Goal: Task Accomplishment & Management: Complete application form

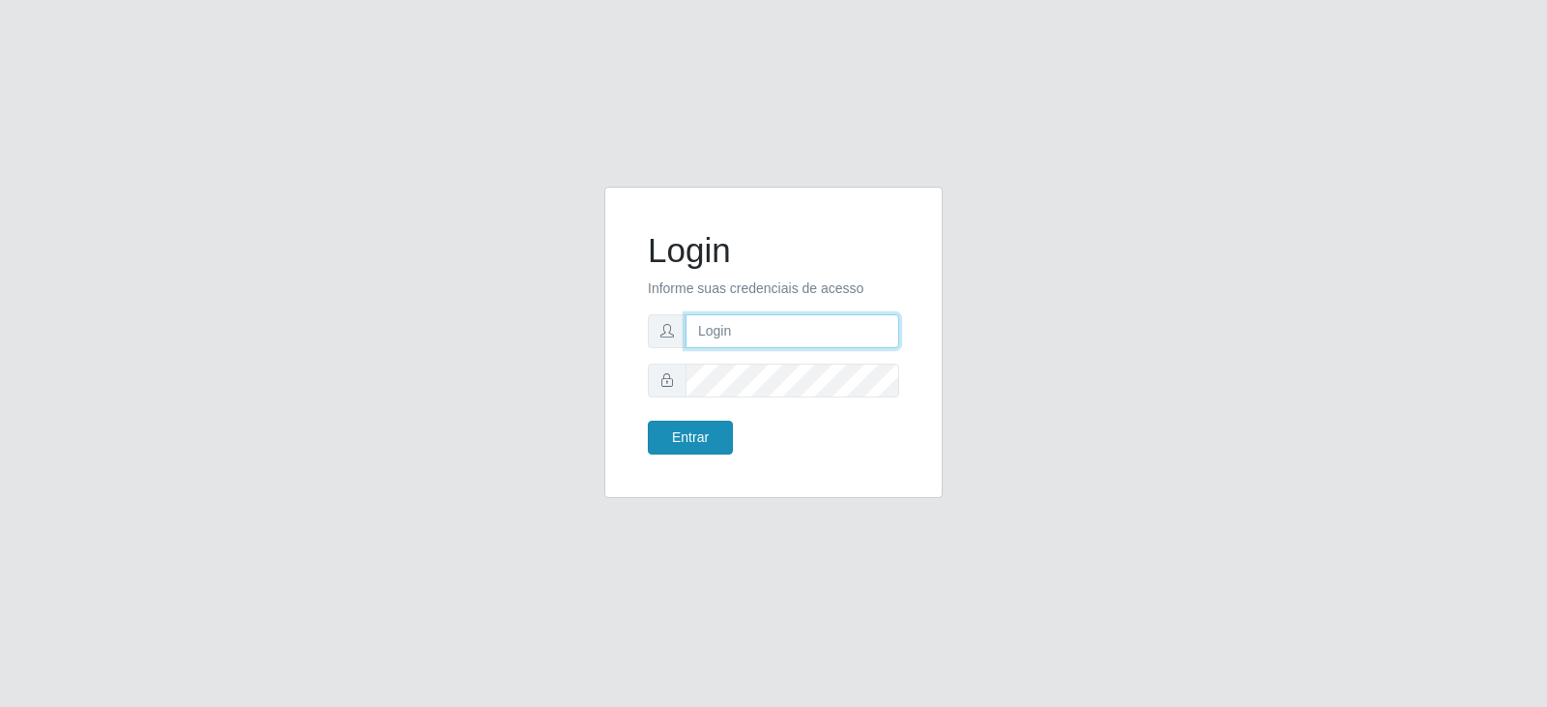
type input "[EMAIL_ADDRESS][DOMAIN_NAME]"
click at [683, 433] on button "Entrar" at bounding box center [690, 437] width 85 height 34
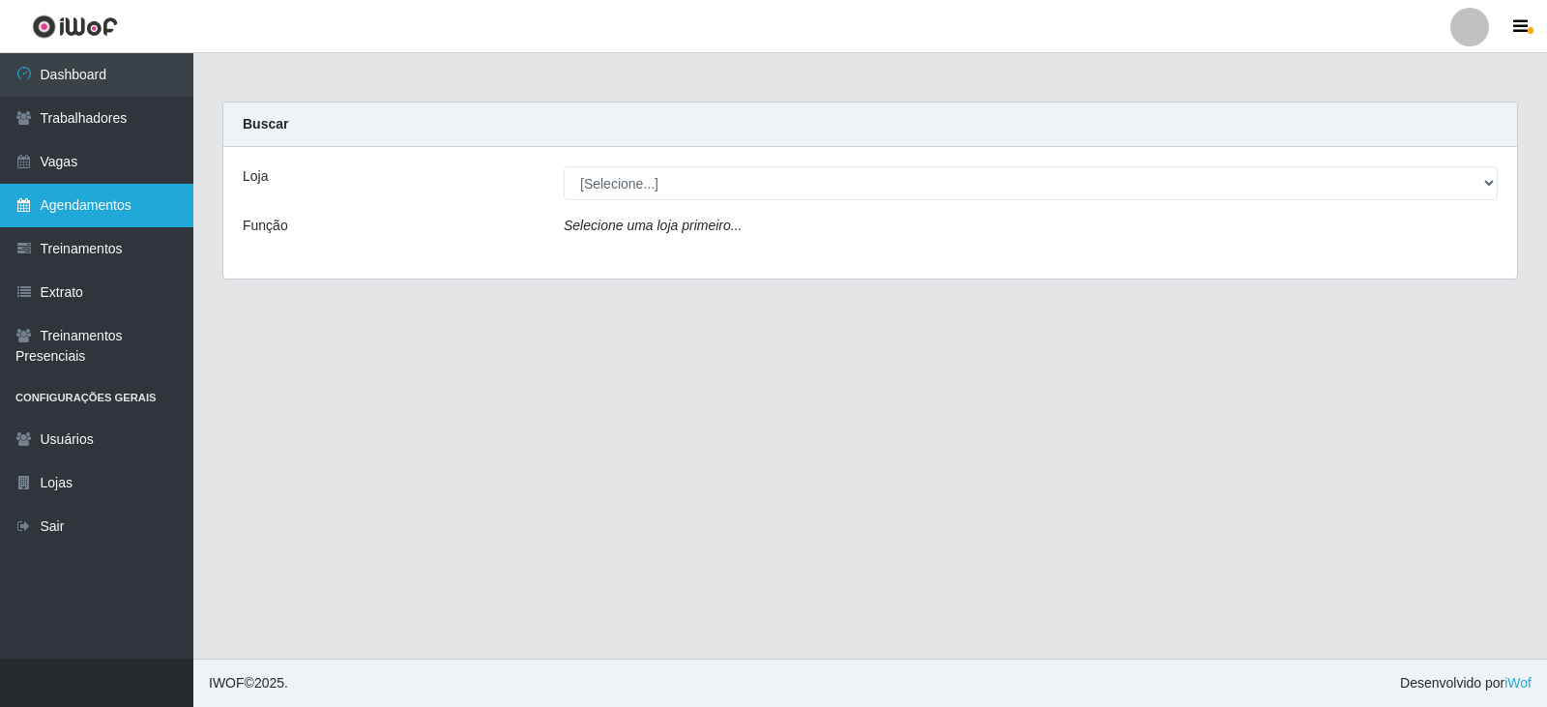
click at [144, 205] on link "Agendamentos" at bounding box center [96, 205] width 193 height 43
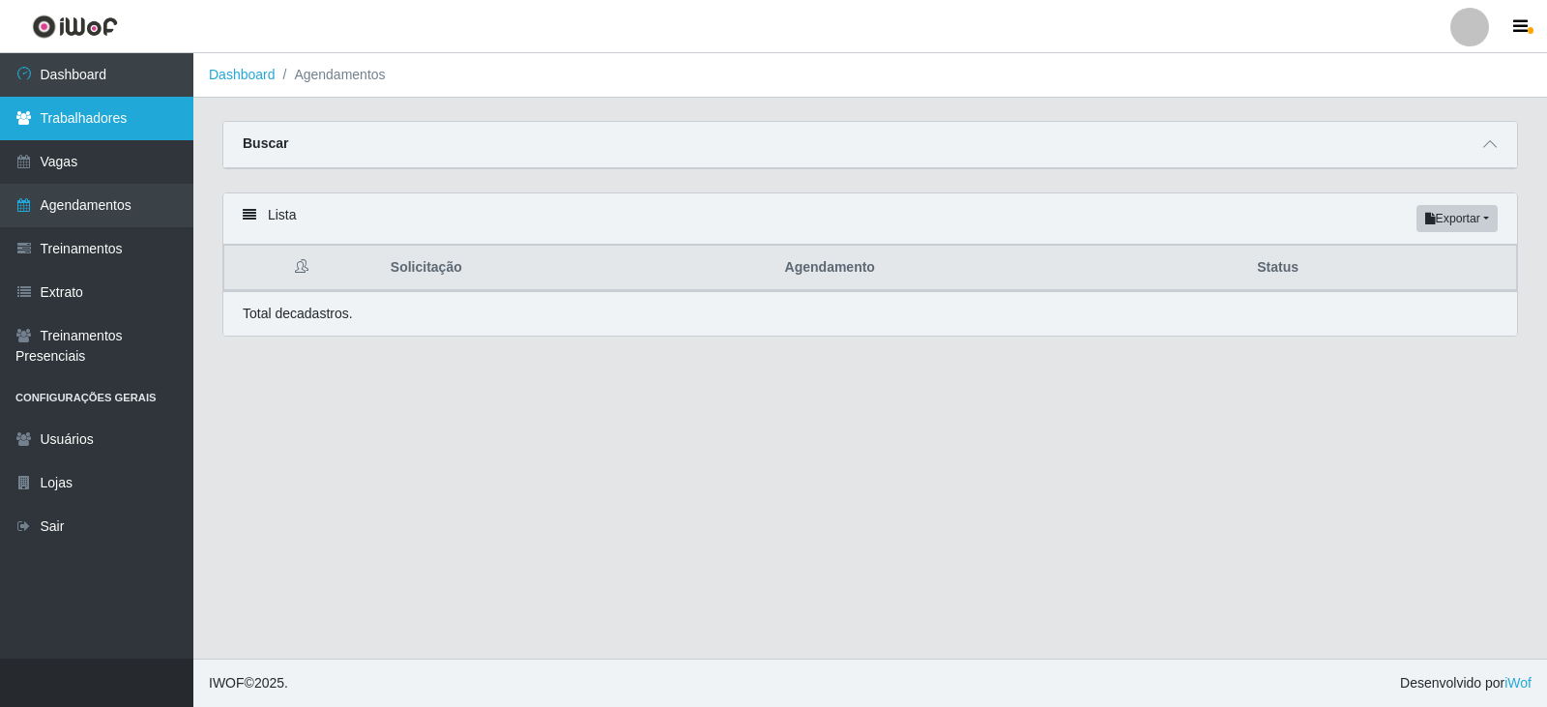
click at [122, 128] on link "Trabalhadores" at bounding box center [96, 118] width 193 height 43
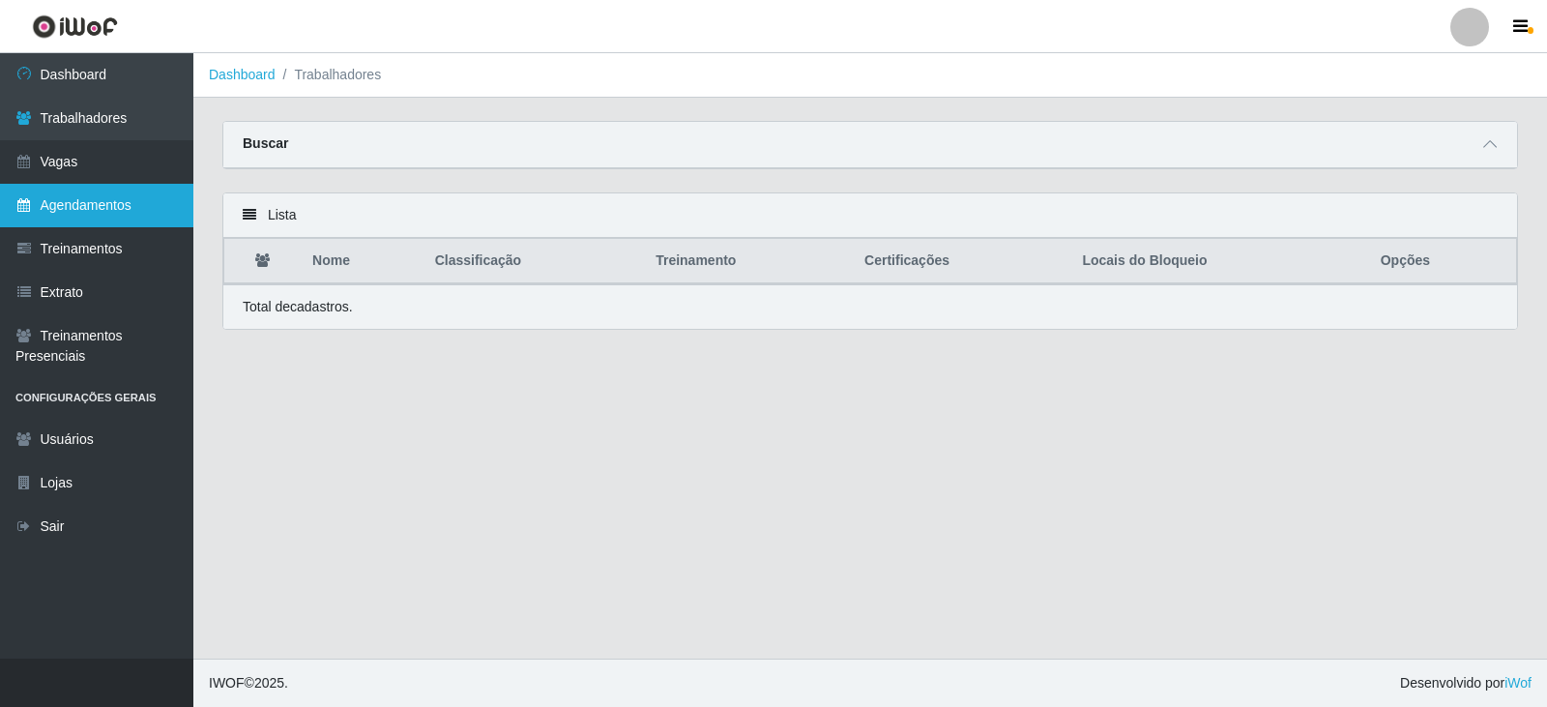
click at [109, 205] on link "Agendamentos" at bounding box center [96, 205] width 193 height 43
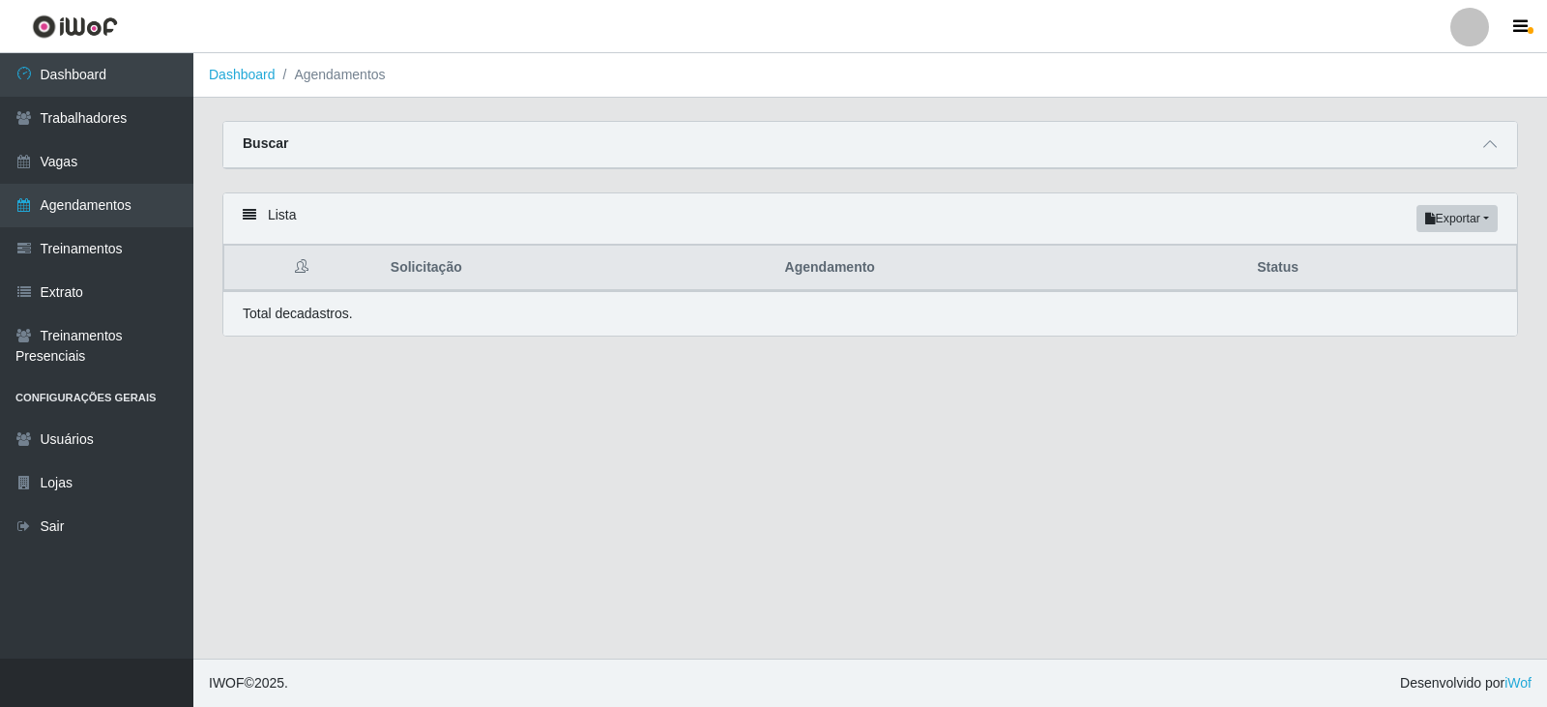
click at [304, 140] on div "Buscar" at bounding box center [869, 145] width 1293 height 46
click at [102, 78] on link "Dashboard" at bounding box center [96, 74] width 193 height 43
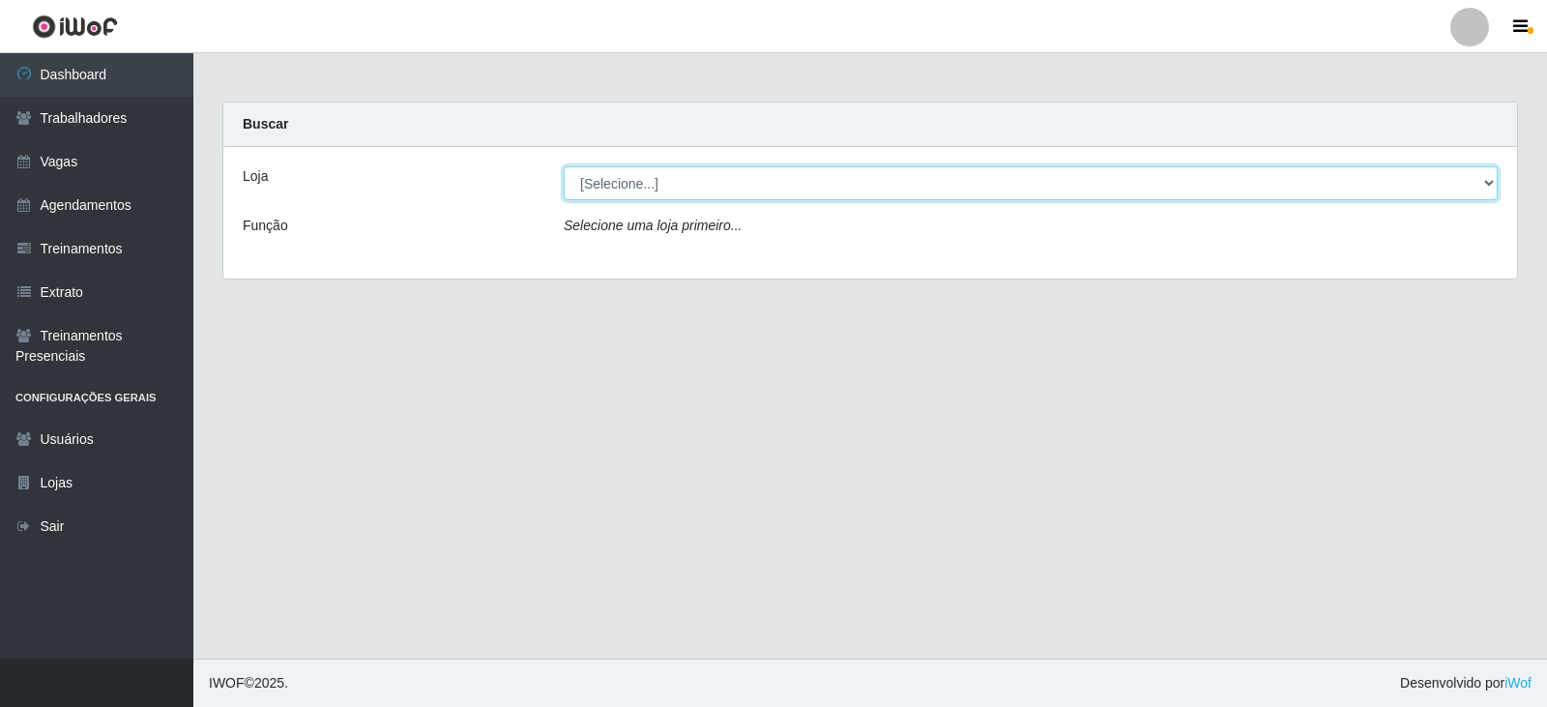
click at [601, 179] on select "[Selecione...] SuperFácil Atacado - Vale do Sol" at bounding box center [1031, 183] width 934 height 34
select select "502"
click at [564, 166] on select "[Selecione...] SuperFácil Atacado - Vale do Sol" at bounding box center [1031, 183] width 934 height 34
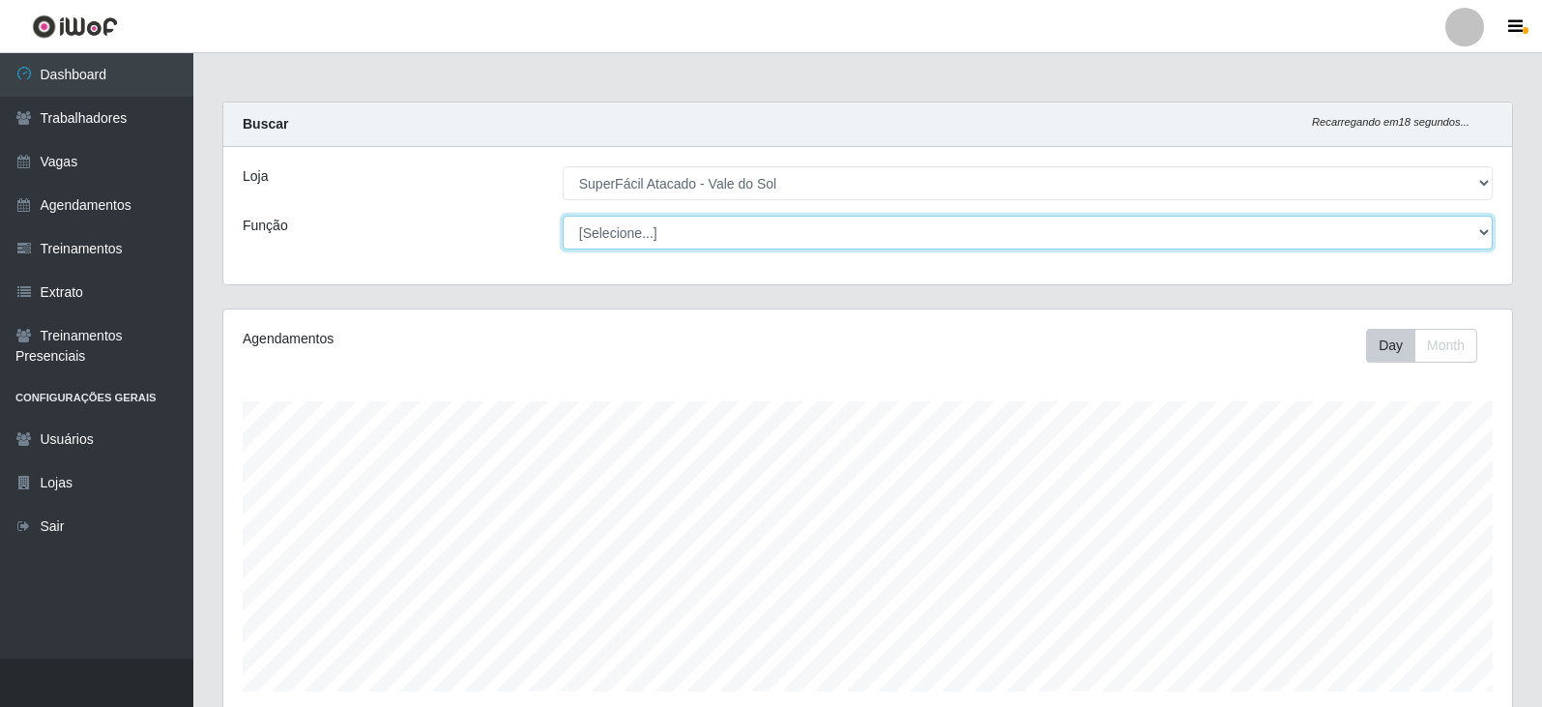
click at [652, 225] on select "[Selecione...] Embalador Embalador + Embalador ++ Operador de Caixa Operador de…" at bounding box center [1028, 233] width 930 height 34
select select "22"
click at [563, 216] on select "[Selecione...] Embalador Embalador + Embalador ++ Operador de Caixa Operador de…" at bounding box center [1028, 233] width 930 height 34
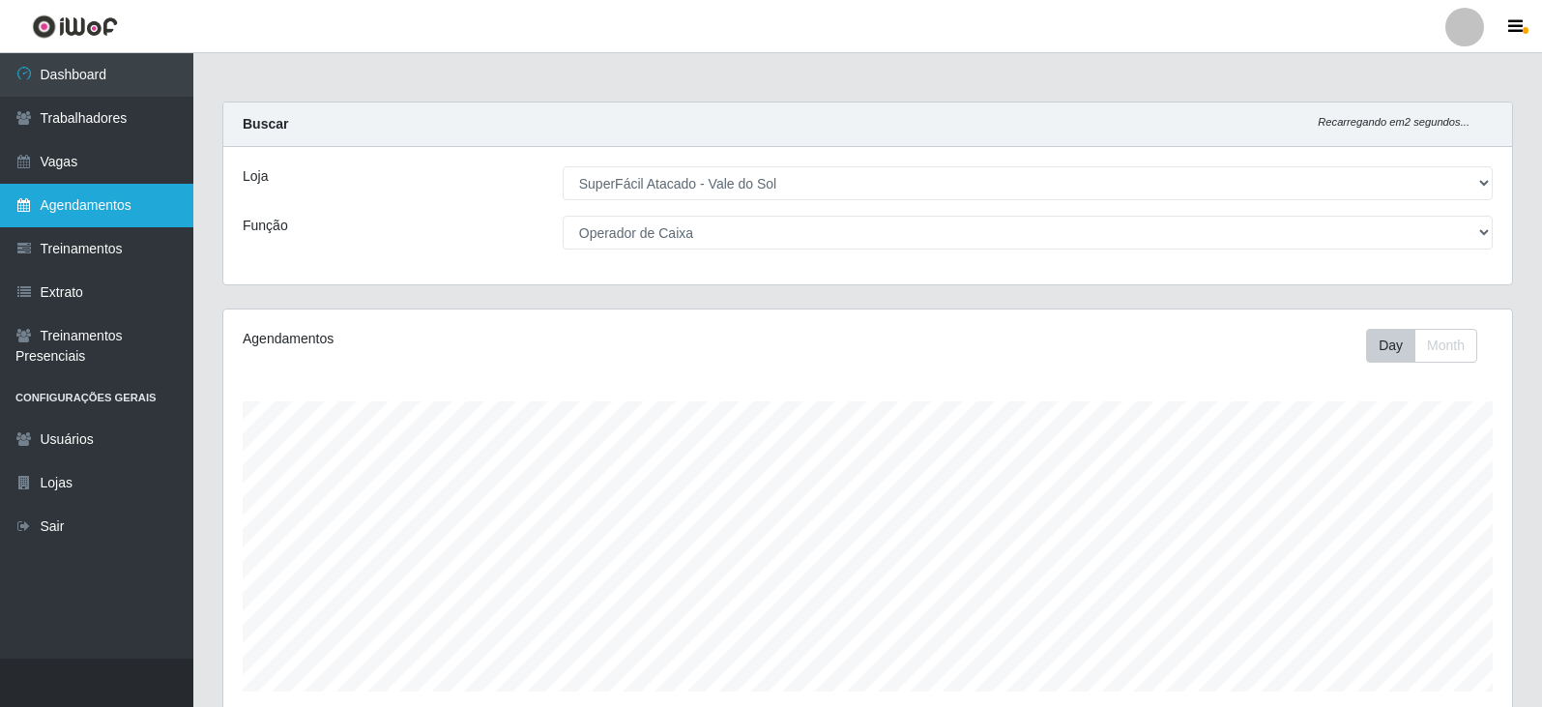
click at [125, 217] on link "Agendamentos" at bounding box center [96, 205] width 193 height 43
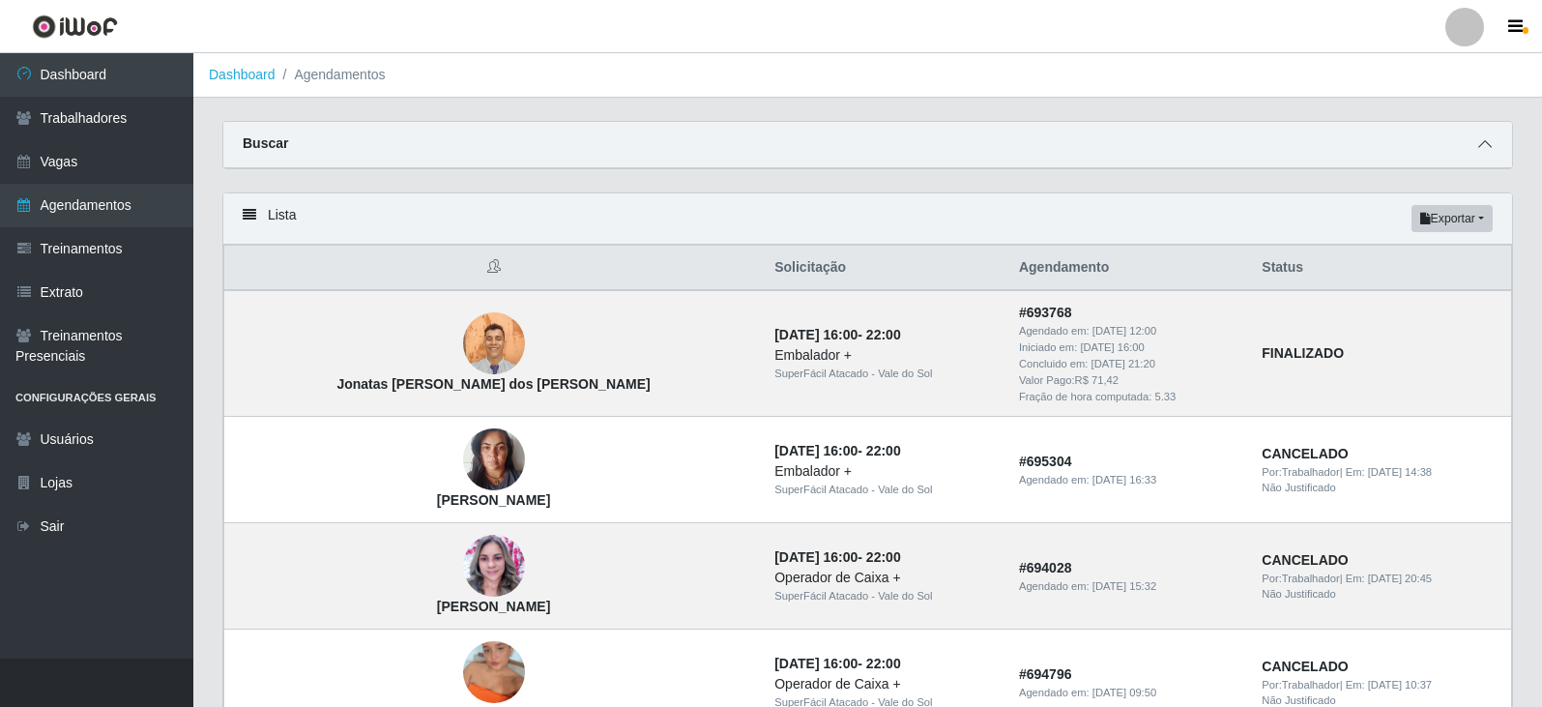
click at [1475, 149] on span at bounding box center [1484, 144] width 23 height 22
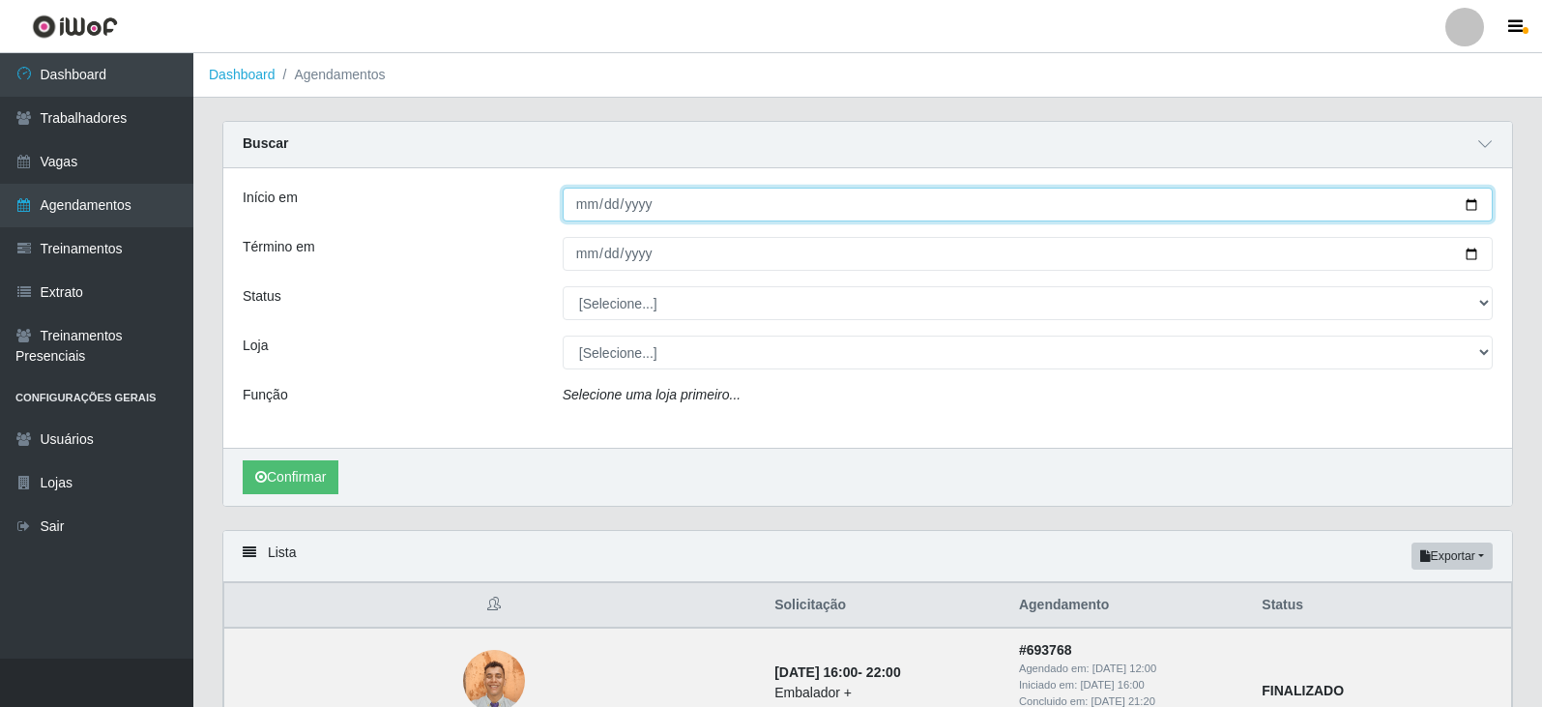
click at [687, 210] on input "Início em" at bounding box center [1028, 205] width 930 height 34
type input "[DATE]"
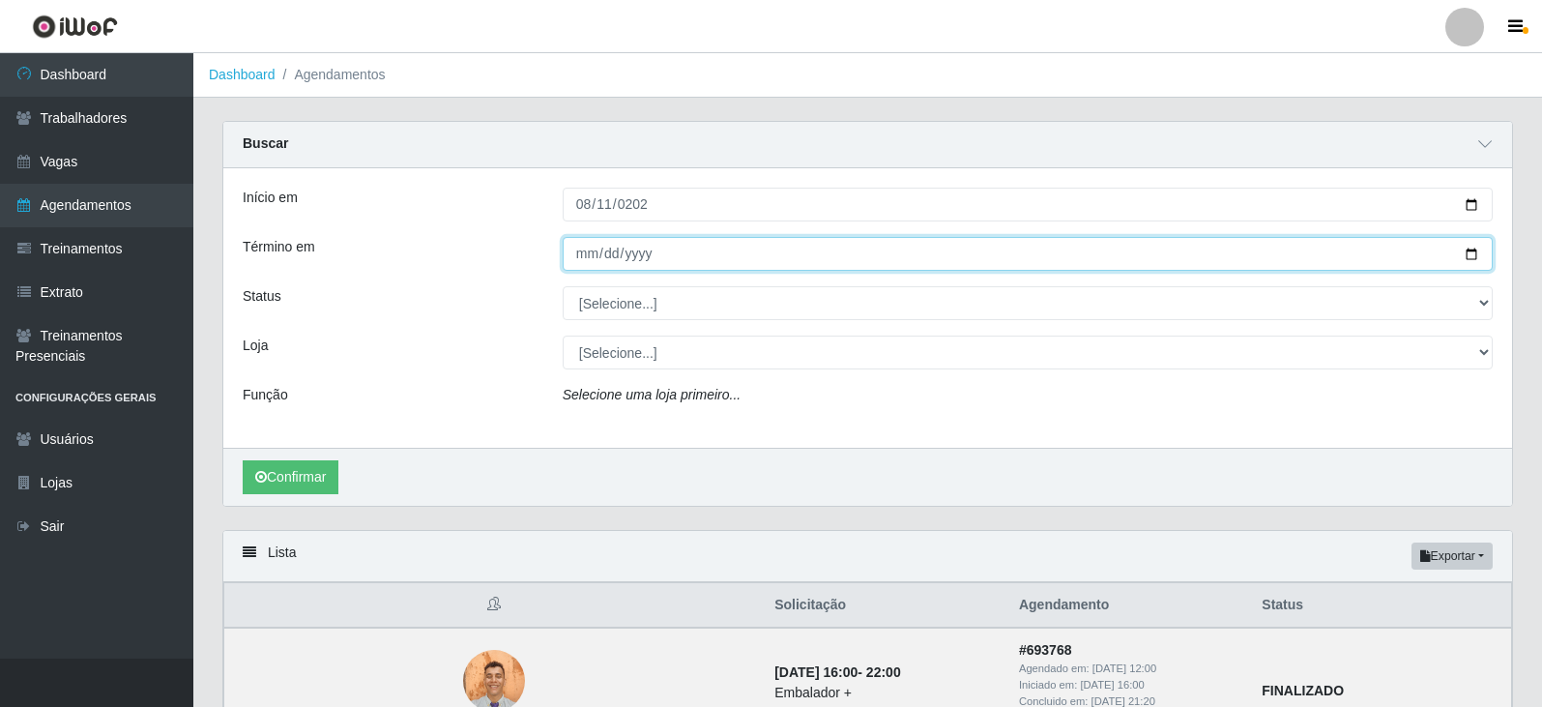
click at [742, 245] on input "Término em" at bounding box center [1028, 254] width 930 height 34
type input "0025-08-11"
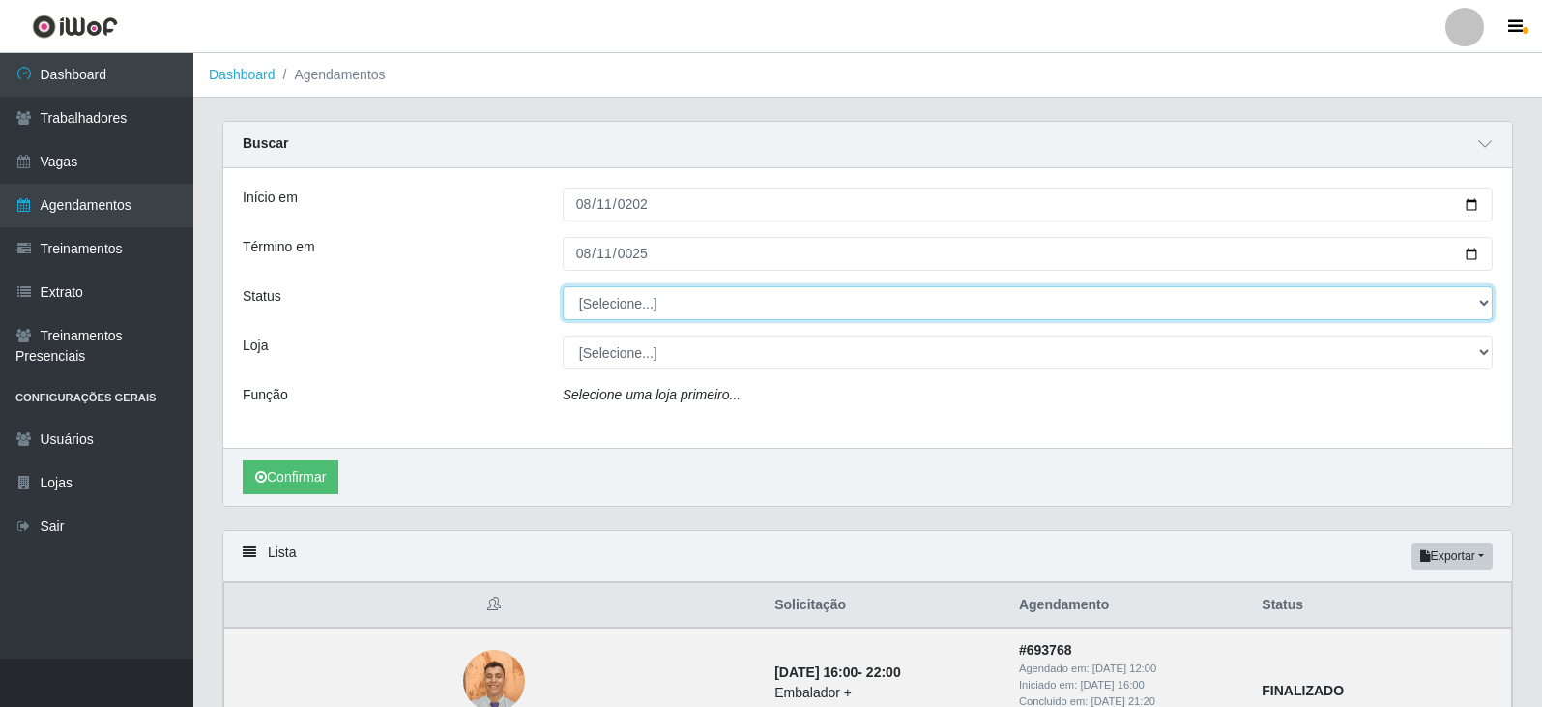
click at [795, 311] on select "[Selecione...] AGENDADO AGUARDANDO LIBERAR EM ANDAMENTO EM REVISÃO FINALIZADO C…" at bounding box center [1028, 303] width 930 height 34
select select "AGENDADO"
click at [563, 287] on select "[Selecione...] AGENDADO AGUARDANDO LIBERAR EM ANDAMENTO EM REVISÃO FINALIZADO C…" at bounding box center [1028, 303] width 930 height 34
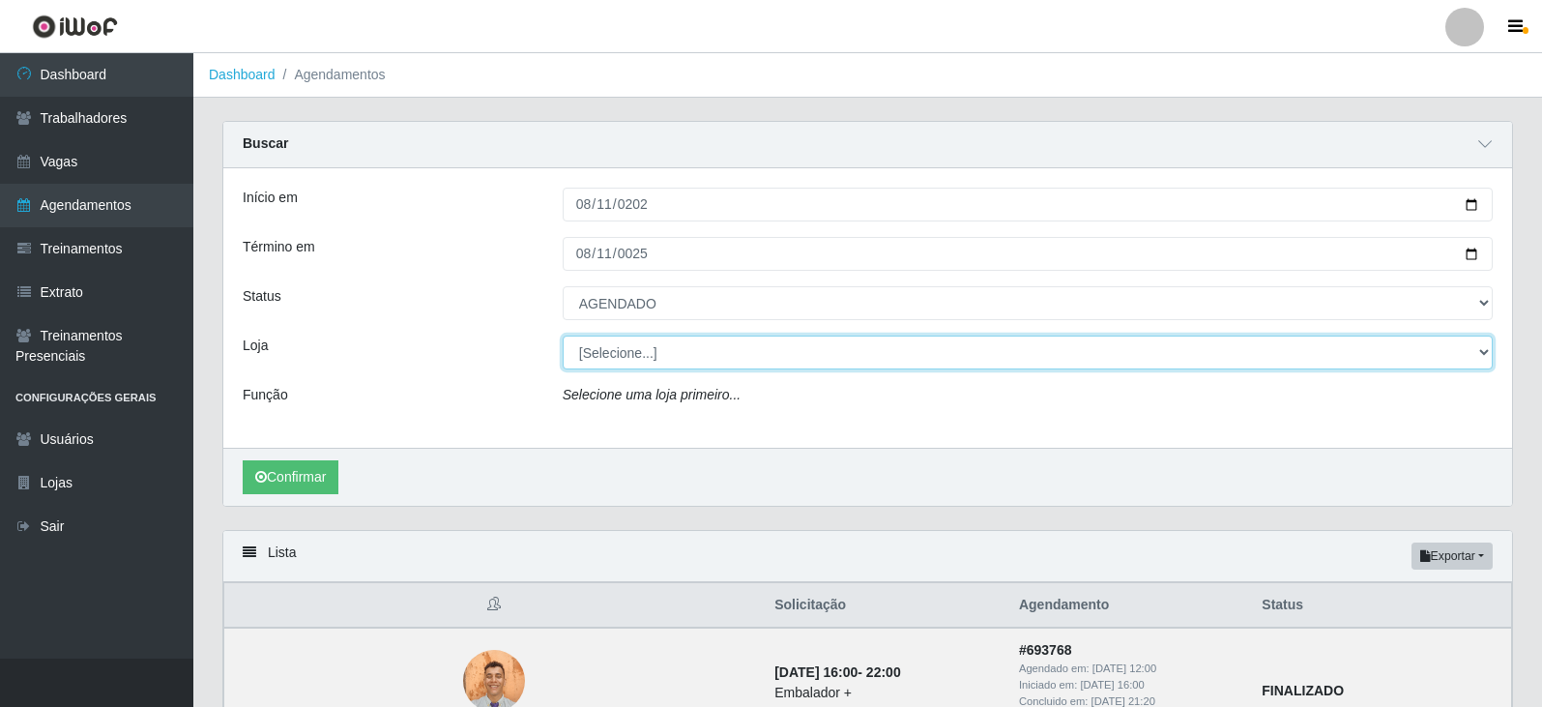
click at [713, 364] on select "[Selecione...] SuperFácil Atacado - Vale do Sol" at bounding box center [1028, 352] width 930 height 34
select select "502"
click at [563, 336] on select "[Selecione...] SuperFácil Atacado - Vale do Sol" at bounding box center [1028, 352] width 930 height 34
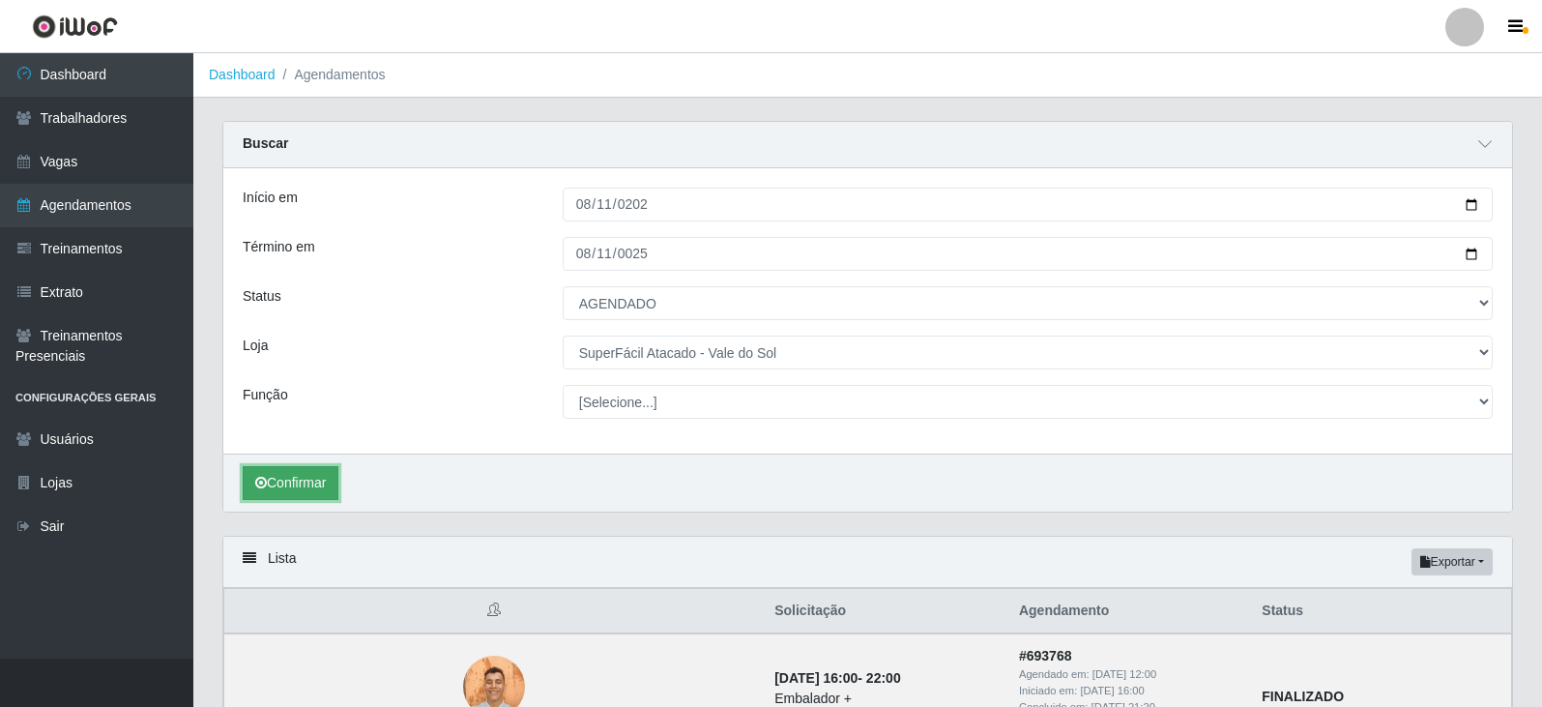
click at [315, 483] on button "Confirmar" at bounding box center [291, 483] width 96 height 34
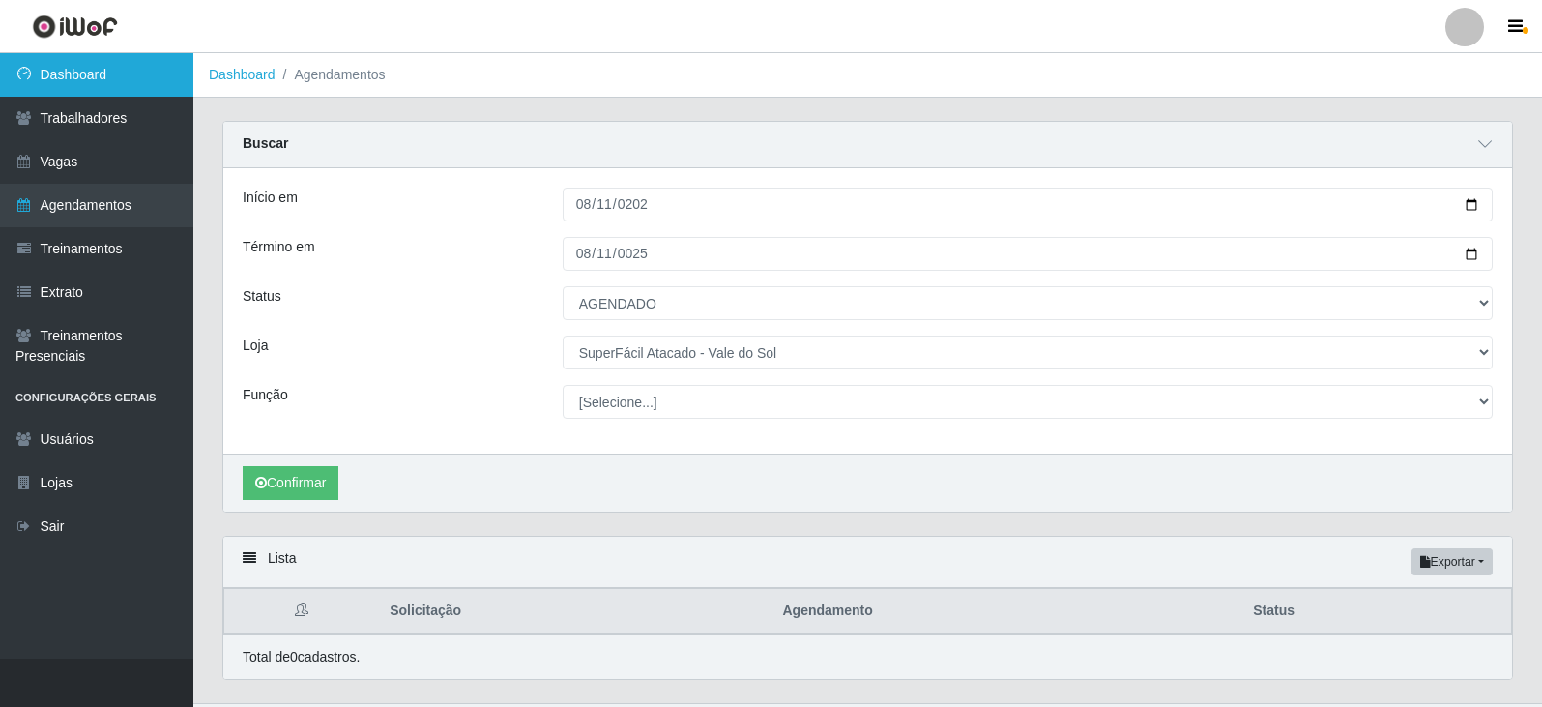
click at [160, 84] on link "Dashboard" at bounding box center [96, 74] width 193 height 43
